Goal: Task Accomplishment & Management: Complete application form

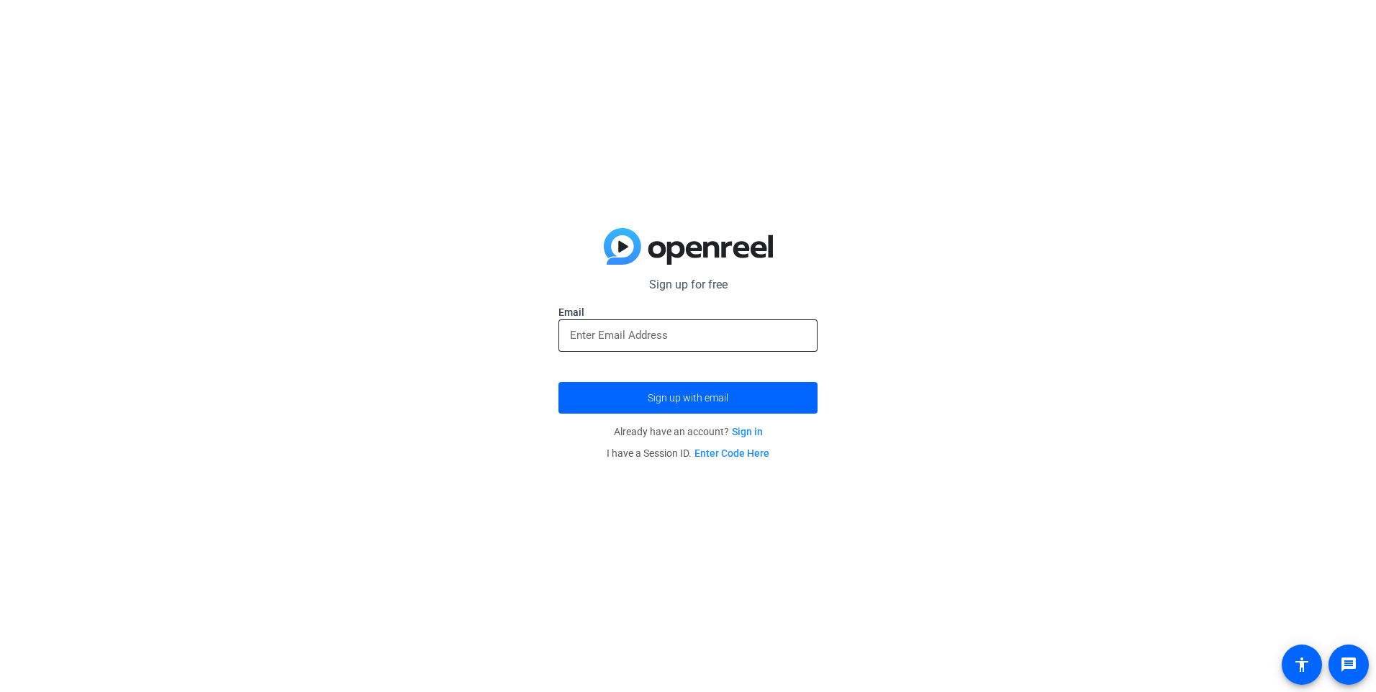
click at [587, 330] on input "email" at bounding box center [688, 335] width 236 height 17
type input "[EMAIL_ADDRESS][DOMAIN_NAME]"
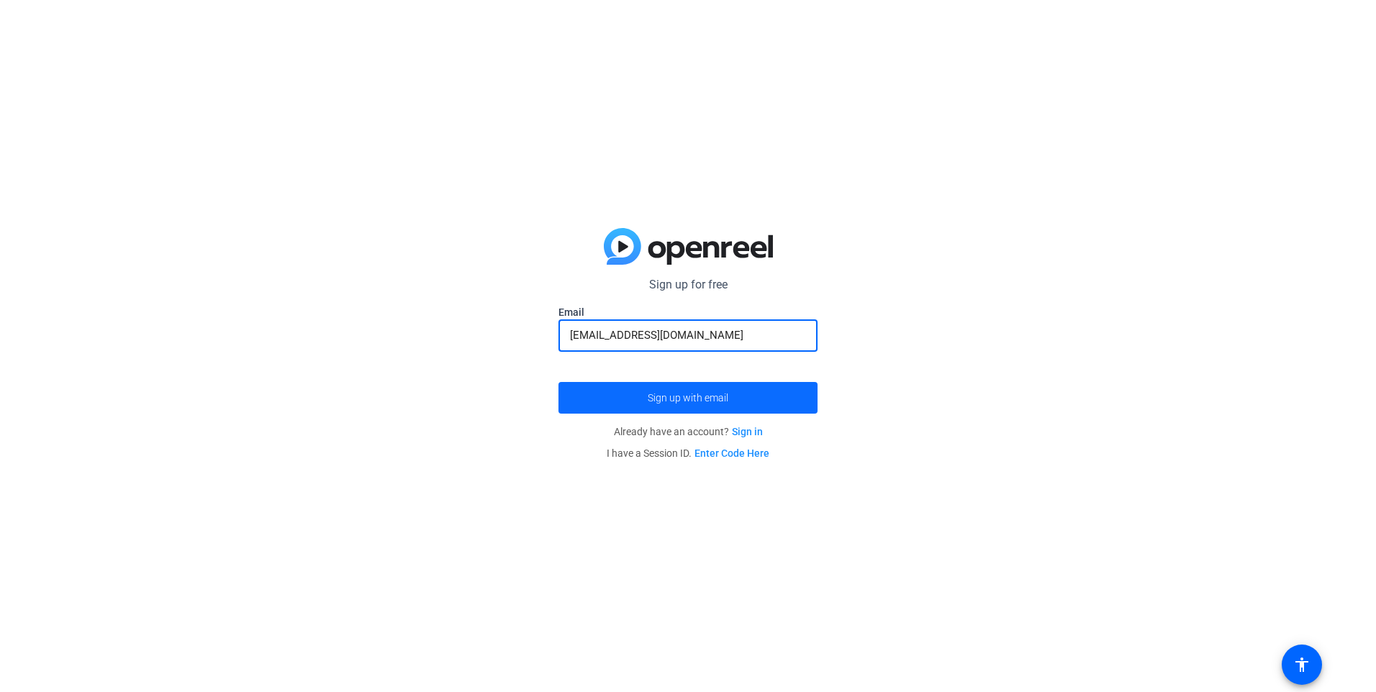
click at [605, 385] on span "submit" at bounding box center [687, 398] width 259 height 35
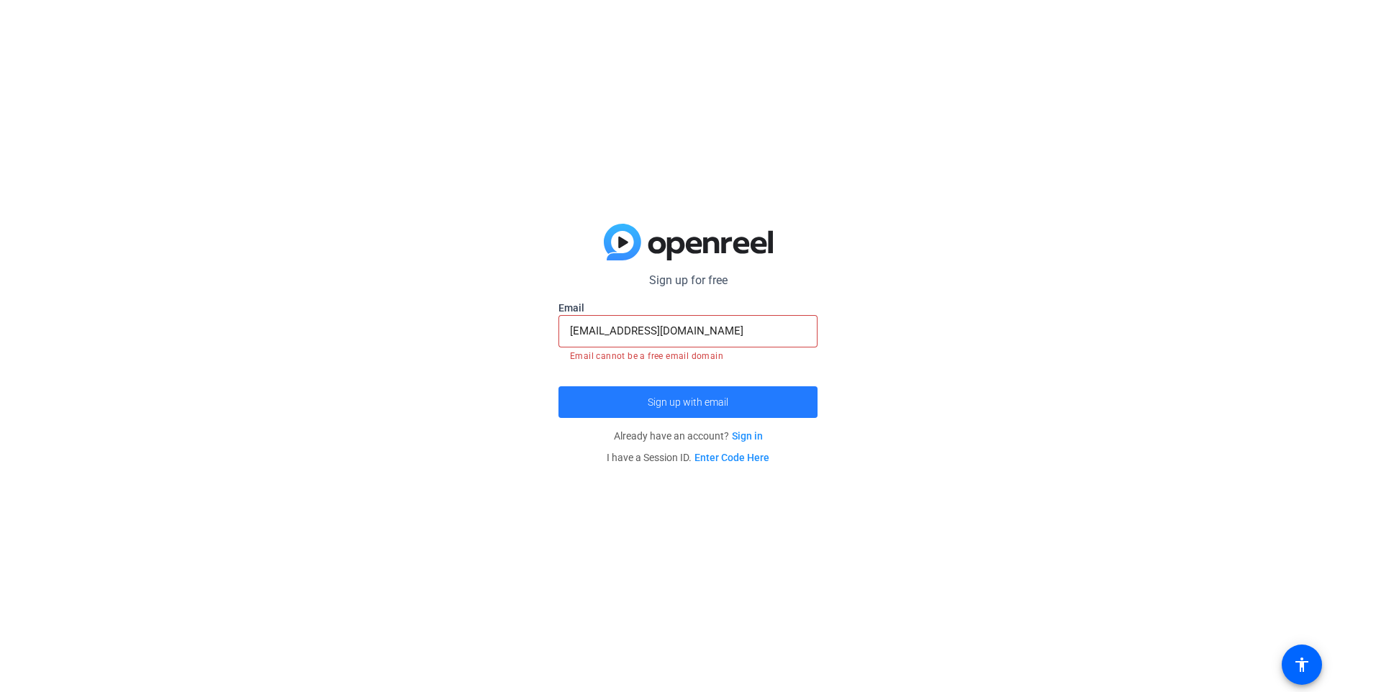
click at [646, 397] on span "submit" at bounding box center [687, 402] width 259 height 35
